Goal: Information Seeking & Learning: Learn about a topic

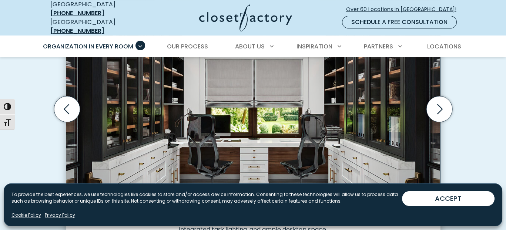
scroll to position [291, 0]
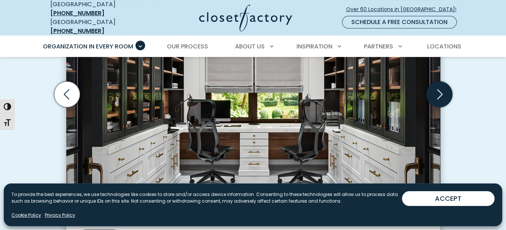
click at [438, 86] on icon "Next slide" at bounding box center [439, 94] width 26 height 26
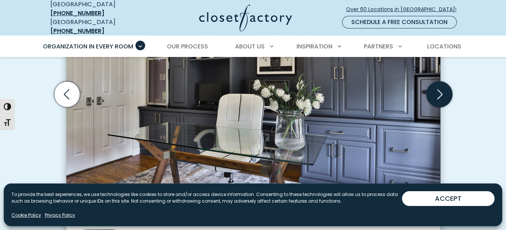
click at [438, 86] on icon "Next slide" at bounding box center [439, 94] width 26 height 26
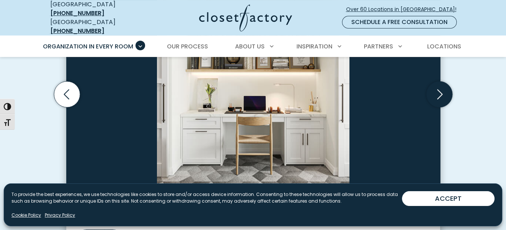
click at [438, 86] on icon "Next slide" at bounding box center [439, 94] width 26 height 26
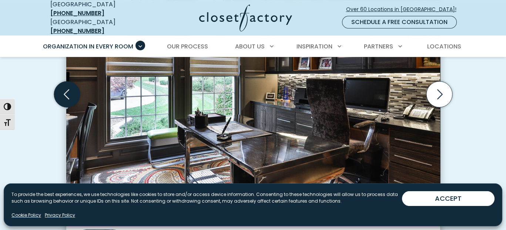
click at [67, 90] on icon "Previous slide" at bounding box center [67, 95] width 6 height 10
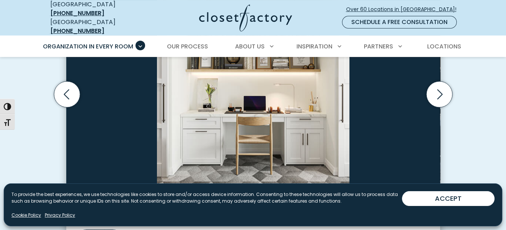
drag, startPoint x: 242, startPoint y: 94, endPoint x: 243, endPoint y: 127, distance: 33.0
click at [243, 127] on img "Thumbnail Gallery" at bounding box center [253, 84] width 374 height 228
click at [440, 84] on icon "Next slide" at bounding box center [439, 94] width 26 height 26
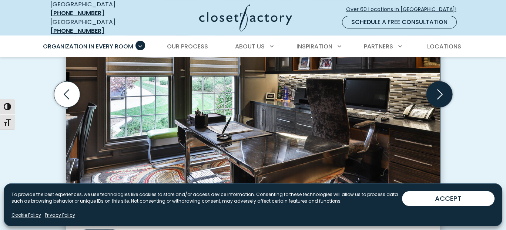
click at [440, 84] on icon "Next slide" at bounding box center [439, 94] width 26 height 26
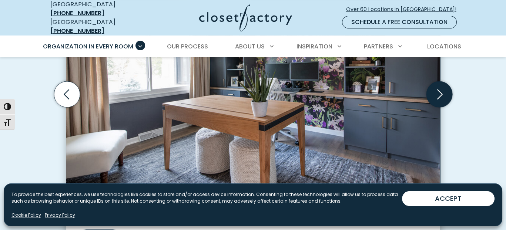
click at [440, 84] on icon "Next slide" at bounding box center [439, 94] width 26 height 26
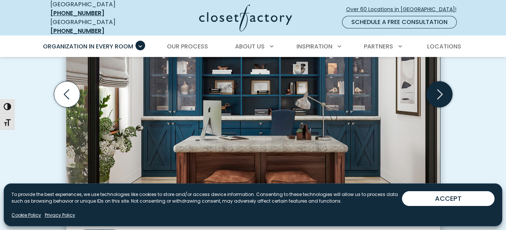
click at [440, 84] on icon "Next slide" at bounding box center [439, 94] width 26 height 26
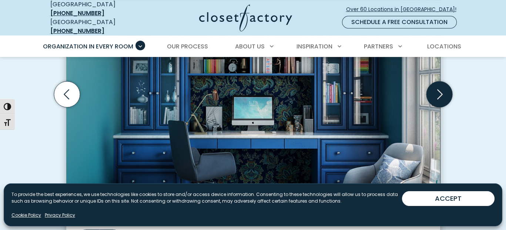
click at [441, 84] on icon "Next slide" at bounding box center [439, 94] width 26 height 26
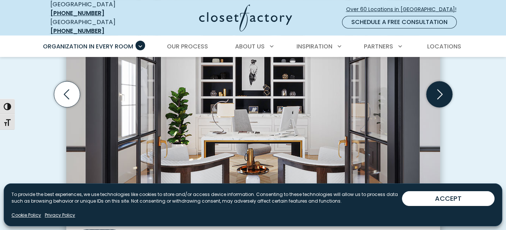
click at [441, 84] on icon "Next slide" at bounding box center [439, 94] width 26 height 26
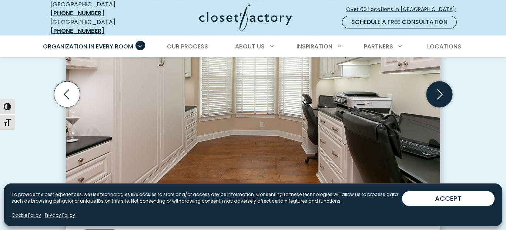
click at [441, 84] on icon "Next slide" at bounding box center [439, 94] width 26 height 26
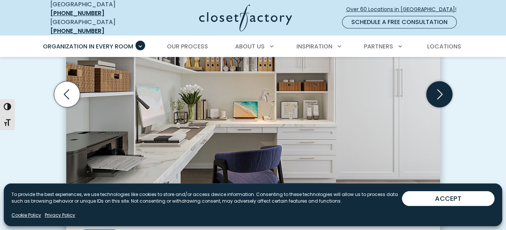
click at [441, 84] on icon "Next slide" at bounding box center [439, 94] width 26 height 26
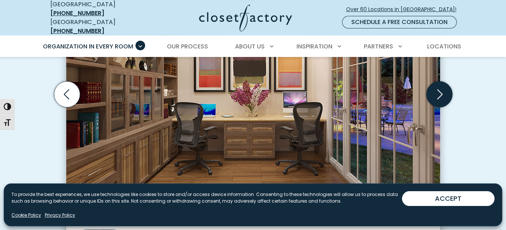
click at [441, 84] on icon "Next slide" at bounding box center [439, 94] width 26 height 26
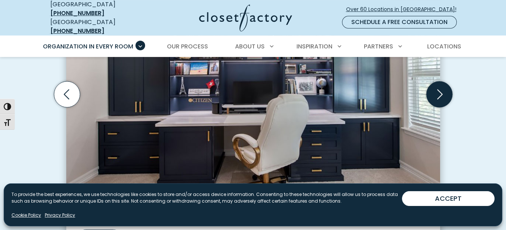
click at [441, 84] on icon "Next slide" at bounding box center [439, 94] width 26 height 26
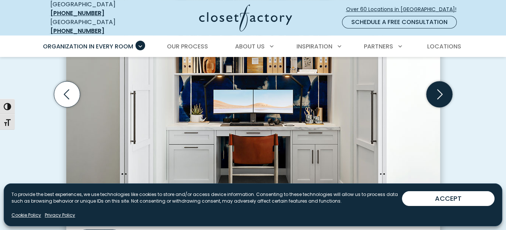
click at [441, 84] on icon "Next slide" at bounding box center [439, 94] width 26 height 26
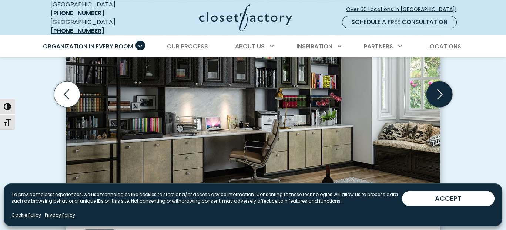
click at [441, 84] on icon "Next slide" at bounding box center [439, 94] width 26 height 26
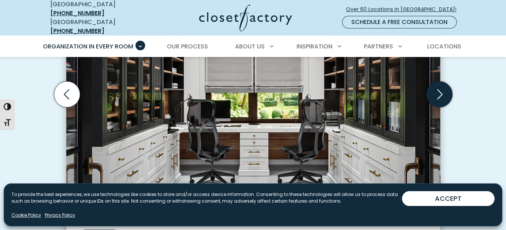
click at [441, 84] on icon "Next slide" at bounding box center [439, 94] width 26 height 26
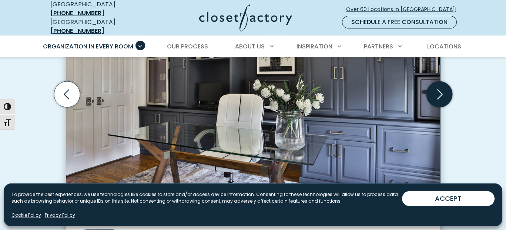
click at [441, 84] on icon "Next slide" at bounding box center [439, 94] width 26 height 26
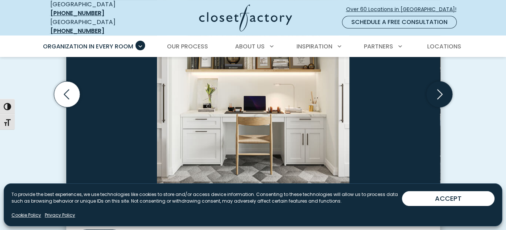
click at [441, 84] on icon "Next slide" at bounding box center [439, 94] width 26 height 26
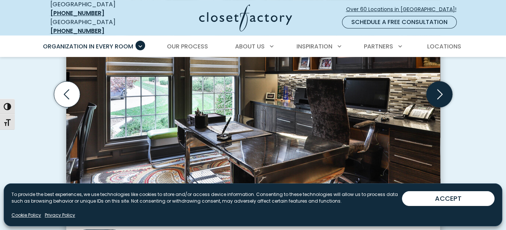
click at [441, 84] on icon "Next slide" at bounding box center [439, 94] width 26 height 26
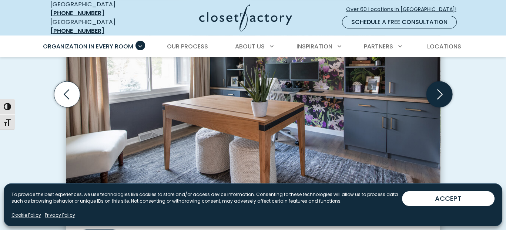
click at [441, 84] on icon "Next slide" at bounding box center [439, 94] width 26 height 26
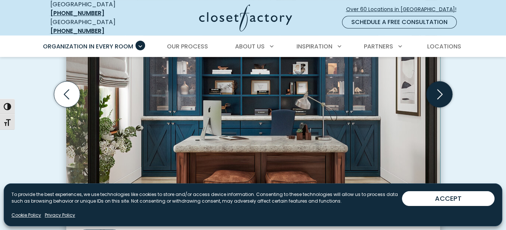
click at [441, 84] on icon "Next slide" at bounding box center [439, 94] width 26 height 26
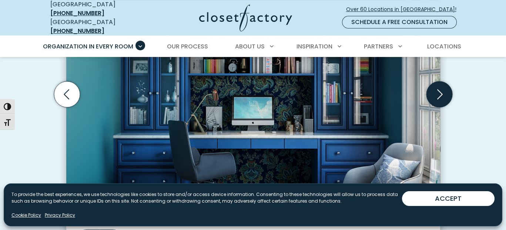
click at [441, 84] on icon "Next slide" at bounding box center [439, 94] width 26 height 26
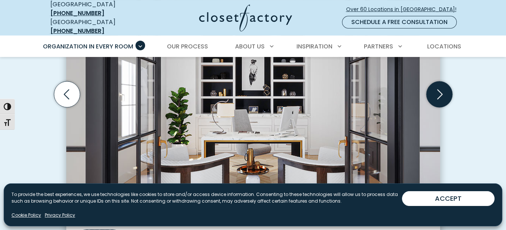
click at [441, 84] on icon "Next slide" at bounding box center [439, 94] width 26 height 26
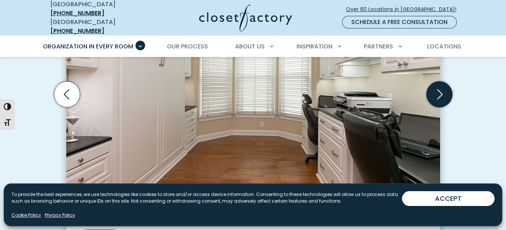
click at [441, 84] on icon "Next slide" at bounding box center [439, 94] width 26 height 26
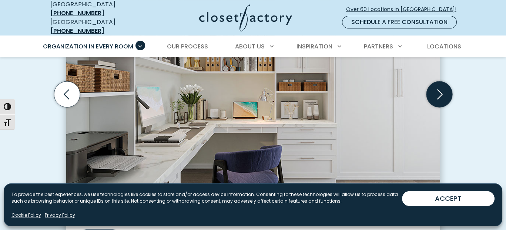
click at [441, 84] on icon "Next slide" at bounding box center [439, 94] width 26 height 26
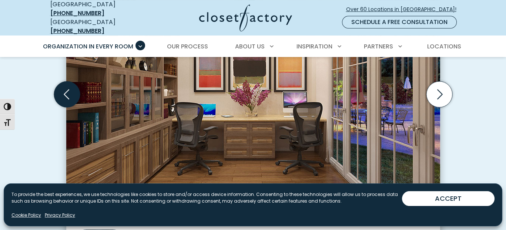
click at [59, 89] on icon "Previous slide" at bounding box center [67, 94] width 26 height 26
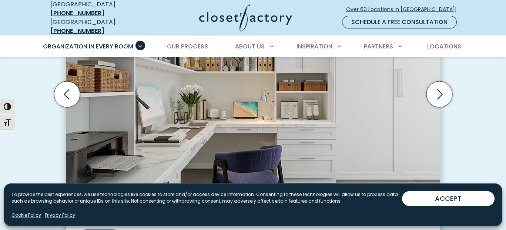
drag, startPoint x: 429, startPoint y: 98, endPoint x: 409, endPoint y: 94, distance: 20.4
drag, startPoint x: 409, startPoint y: 94, endPoint x: 440, endPoint y: 86, distance: 31.8
click at [440, 86] on icon "Next slide" at bounding box center [440, 94] width 32 height 32
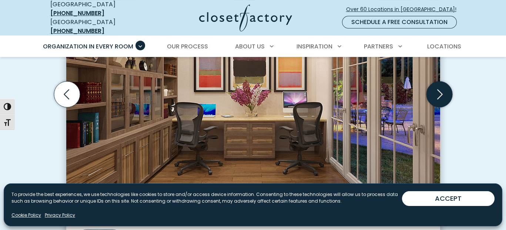
click at [440, 90] on icon "Next slide" at bounding box center [440, 95] width 6 height 10
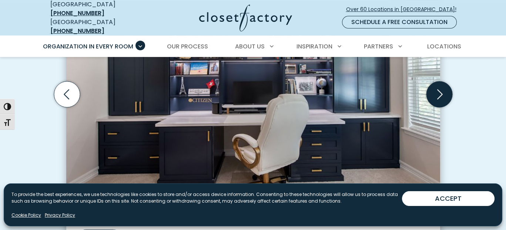
click at [440, 90] on icon "Next slide" at bounding box center [440, 95] width 6 height 10
